Goal: Task Accomplishment & Management: Use online tool/utility

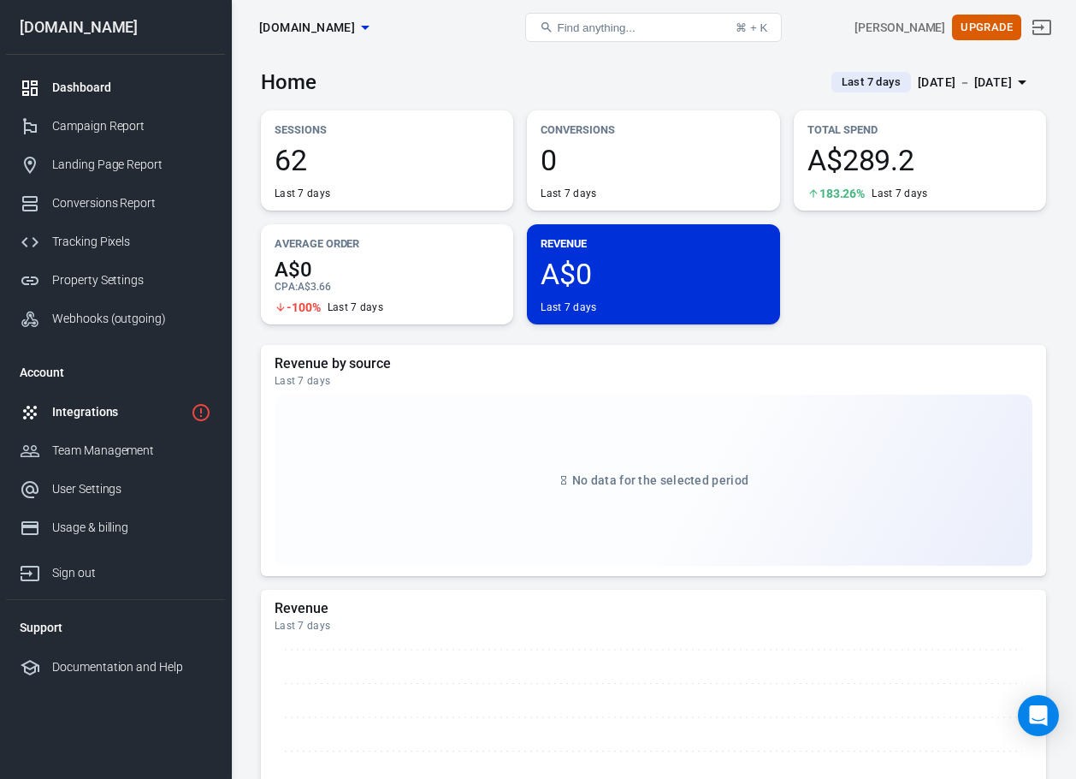
click at [120, 418] on div "Integrations" at bounding box center [118, 412] width 132 height 18
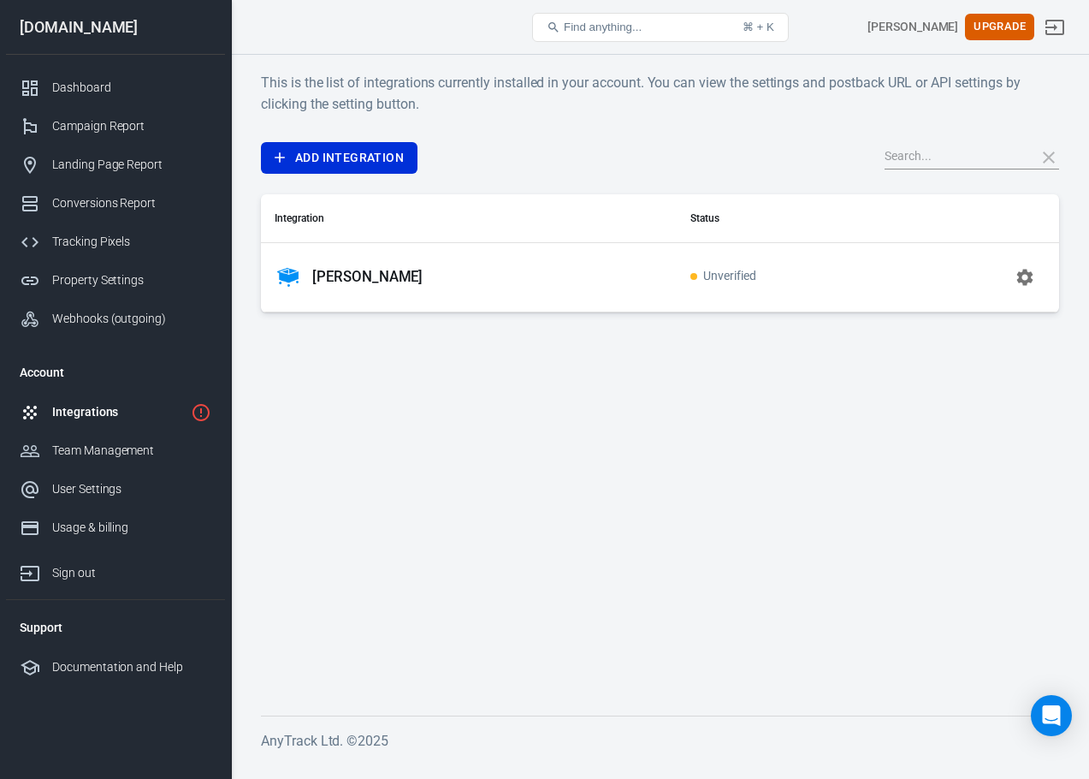
click at [474, 276] on div "Sam Cart" at bounding box center [469, 277] width 388 height 27
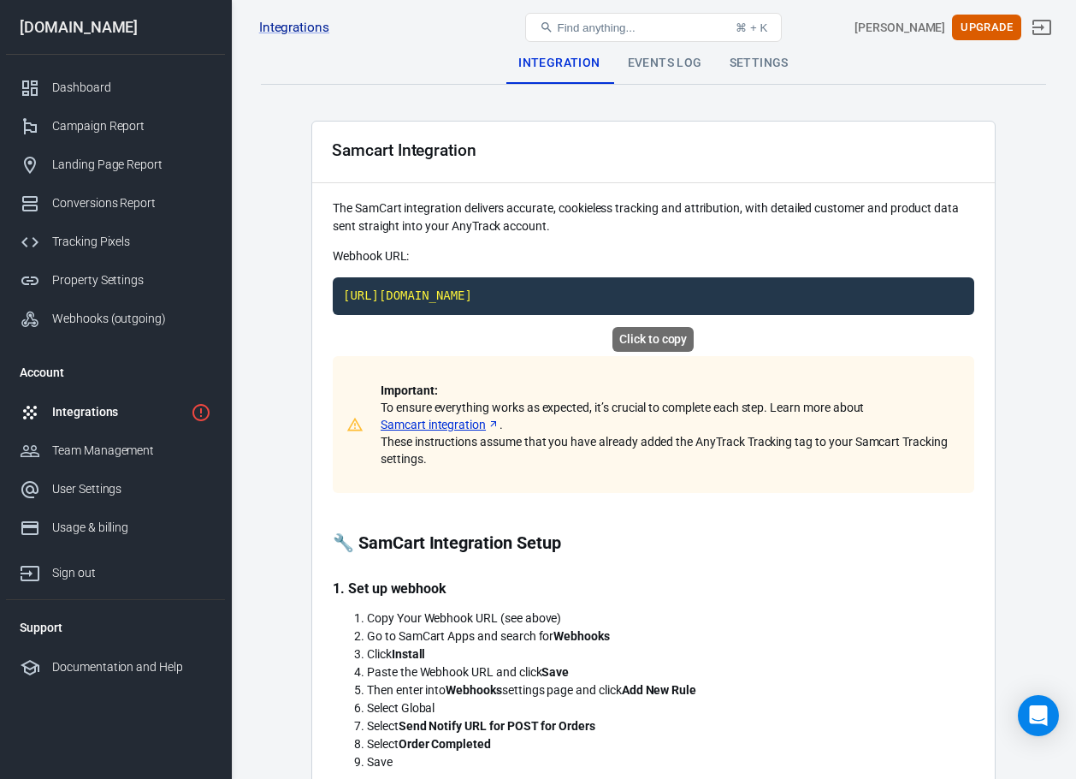
click at [721, 308] on code "https://t1.anytrack.io/j9Cy1dVm/collect/samcart-samcart" at bounding box center [654, 296] width 642 height 38
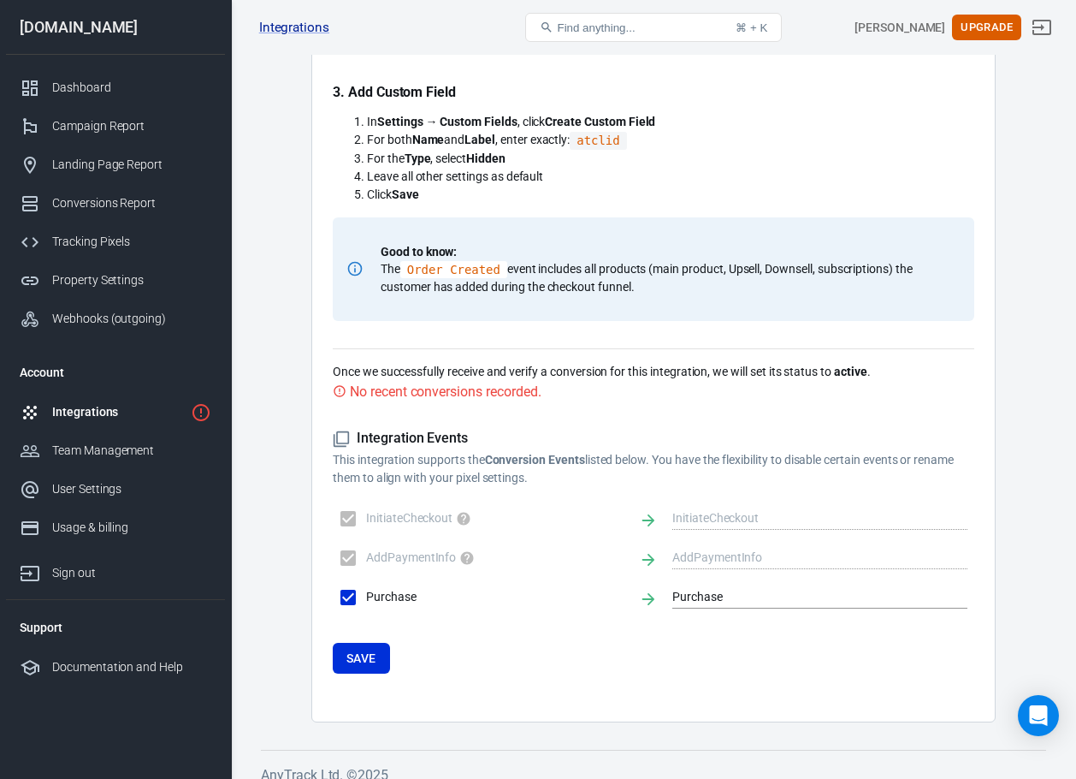
scroll to position [862, 0]
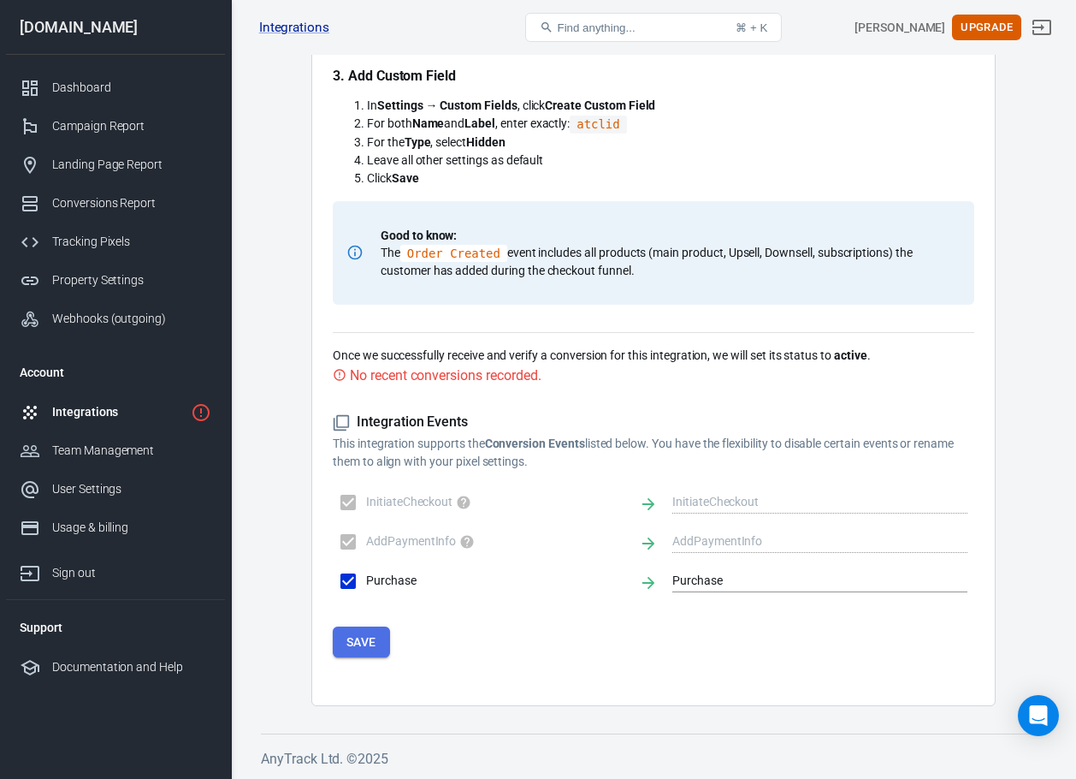
click at [369, 641] on button "Save" at bounding box center [361, 642] width 57 height 32
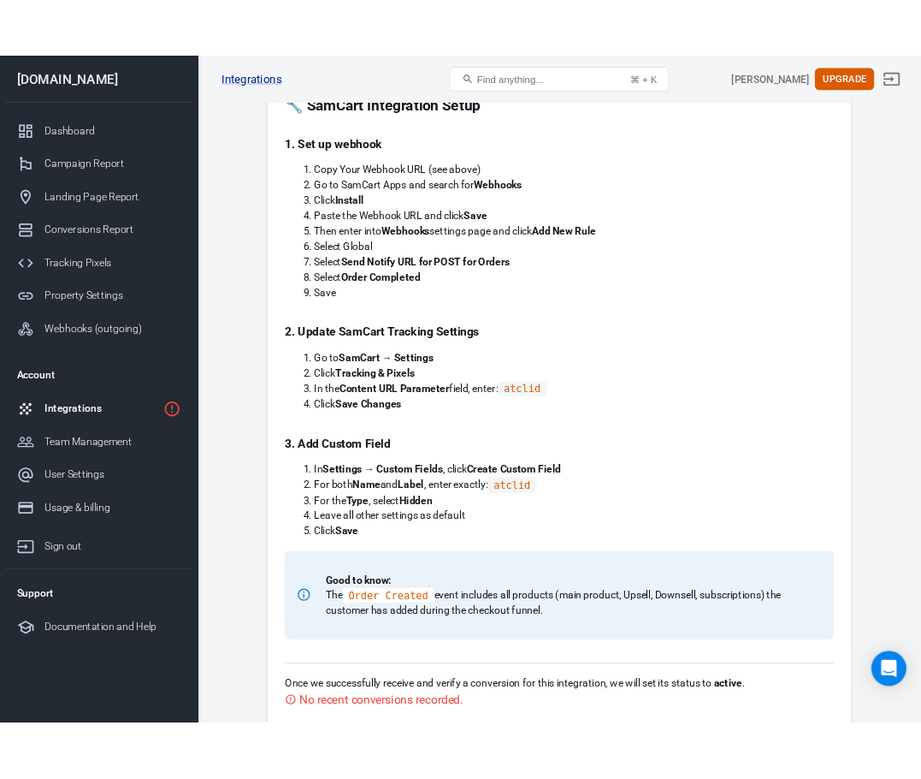
scroll to position [348, 0]
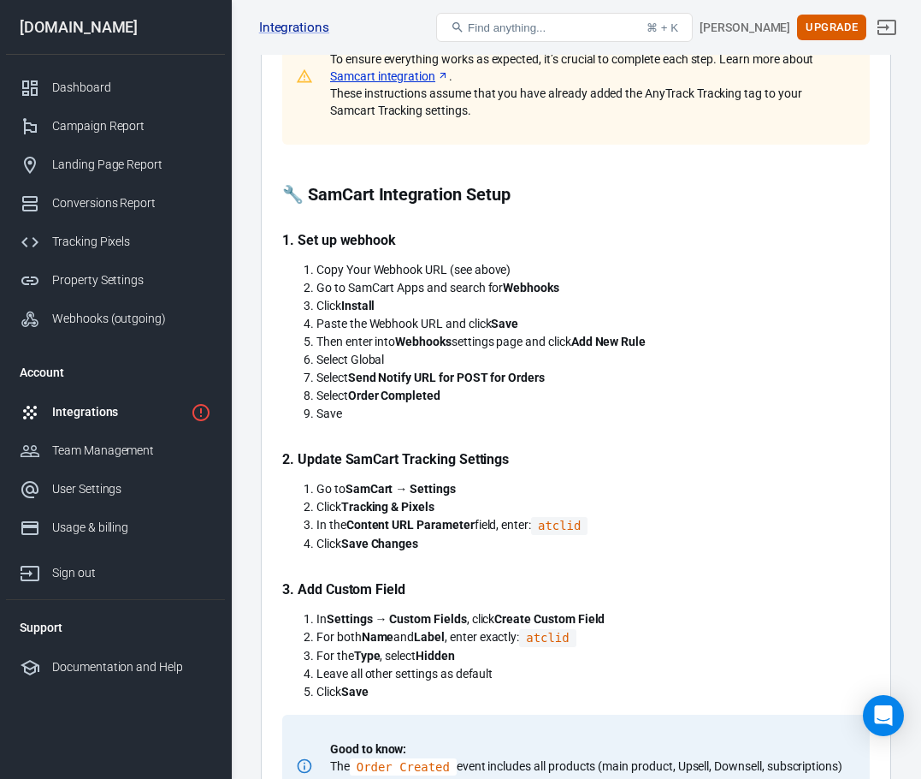
click at [653, 349] on li "Then enter into Webhooks settings page and click Add New Rule" at bounding box center [594, 342] width 554 height 18
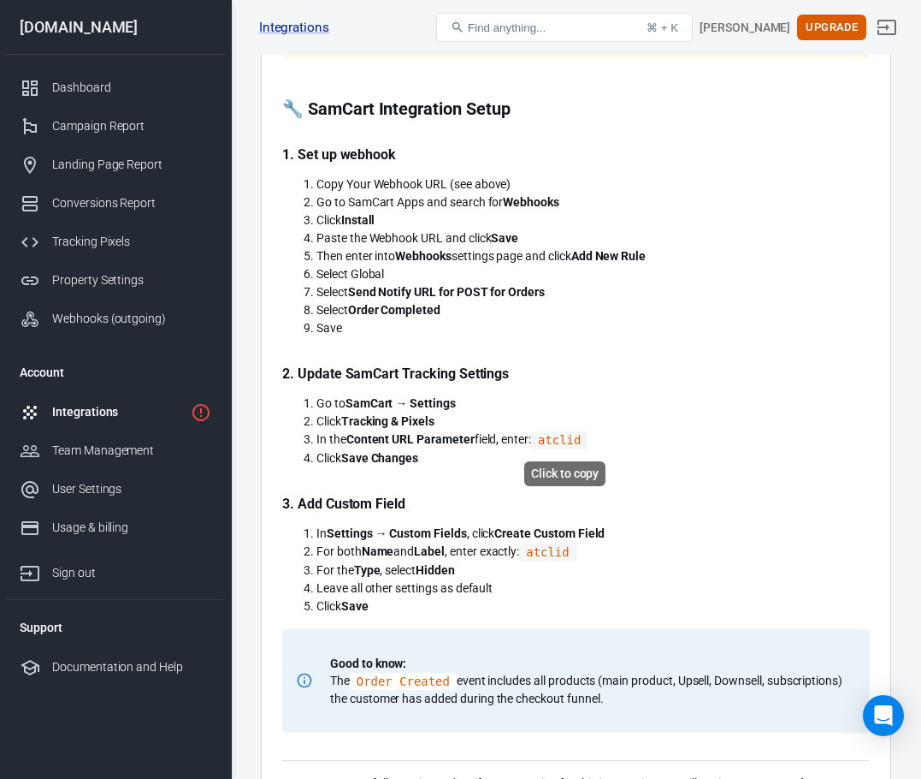
click at [575, 435] on code "atclid" at bounding box center [559, 440] width 56 height 18
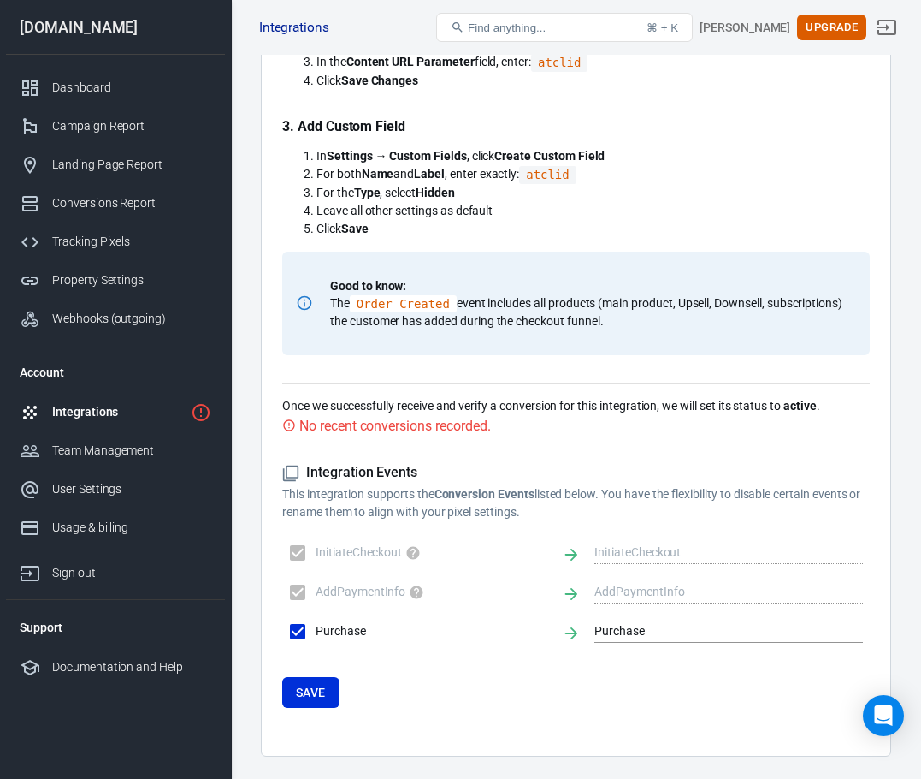
scroll to position [862, 0]
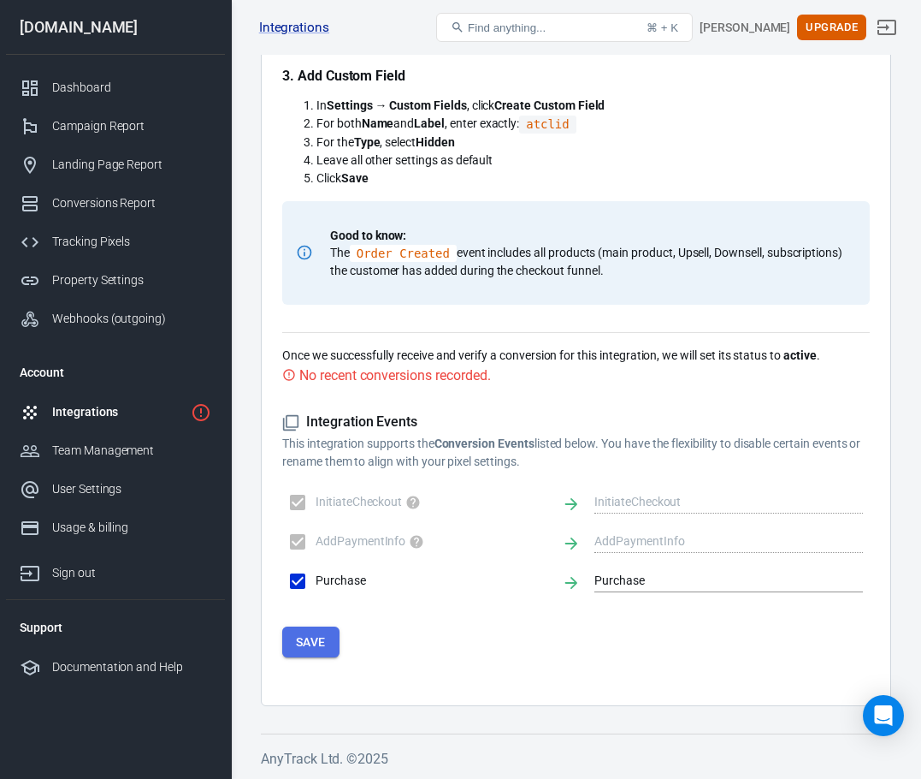
click at [313, 644] on button "Save" at bounding box center [310, 642] width 57 height 32
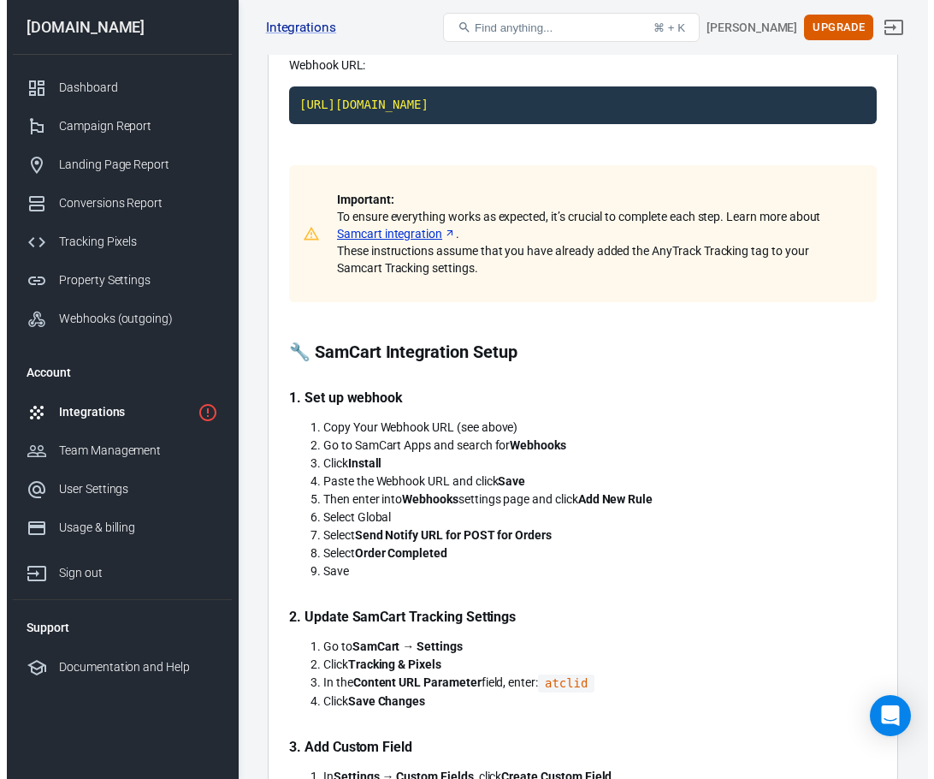
scroll to position [0, 0]
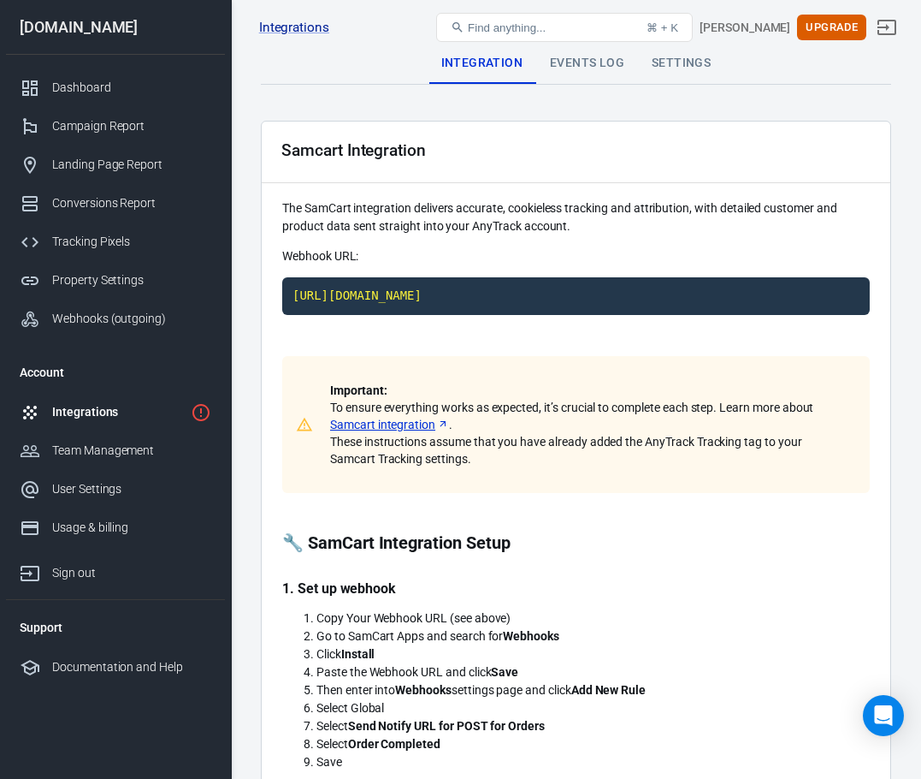
click at [70, 406] on div "Integrations" at bounding box center [118, 412] width 132 height 18
